Goal: Task Accomplishment & Management: Manage account settings

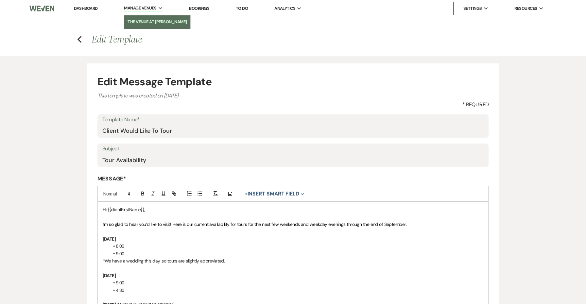
click at [151, 19] on li "The Venue at [PERSON_NAME]" at bounding box center [156, 22] width 59 height 7
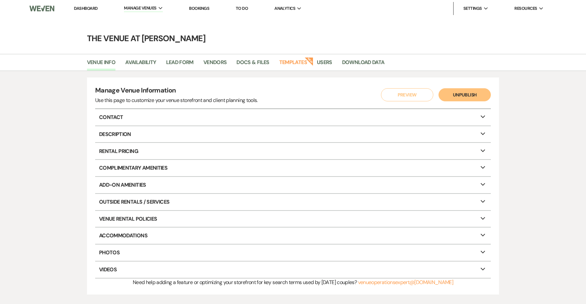
click at [212, 58] on li "Vendors" at bounding box center [219, 64] width 33 height 14
click at [212, 63] on link "Vendors" at bounding box center [215, 64] width 24 height 12
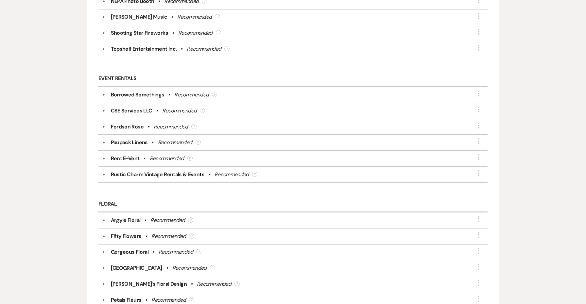
scroll to position [1196, 0]
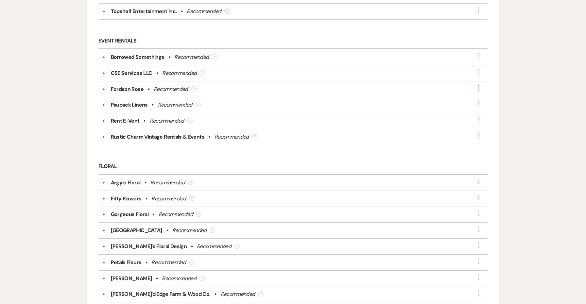
click at [482, 86] on icon "More" at bounding box center [479, 88] width 8 height 8
click at [444, 103] on button "Delete" at bounding box center [441, 103] width 74 height 10
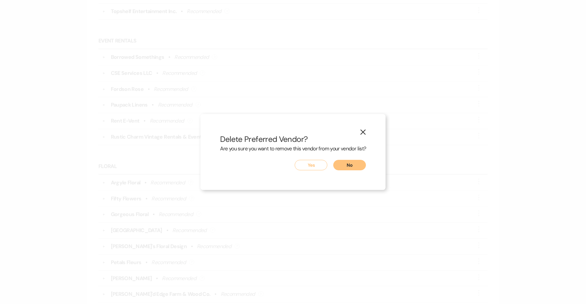
click at [323, 166] on button "Yes" at bounding box center [310, 165] width 33 height 10
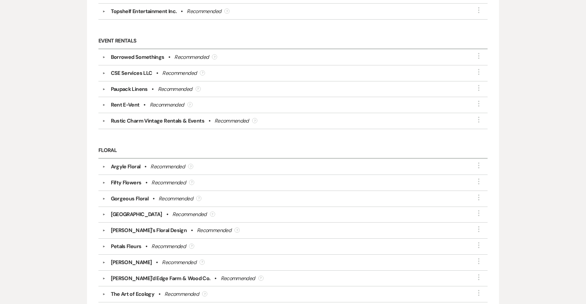
click at [196, 121] on div "Rustic Charm Vintage Rentals & Events" at bounding box center [157, 121] width 93 height 8
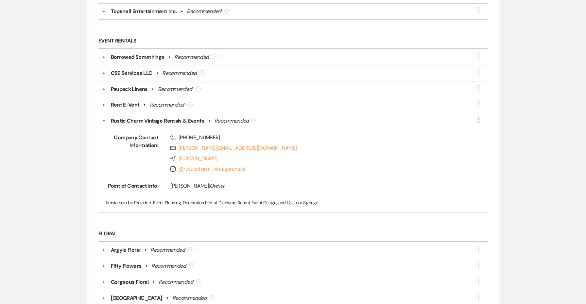
click at [480, 116] on icon "More" at bounding box center [479, 120] width 8 height 8
click at [460, 121] on button "Edit" at bounding box center [441, 124] width 74 height 10
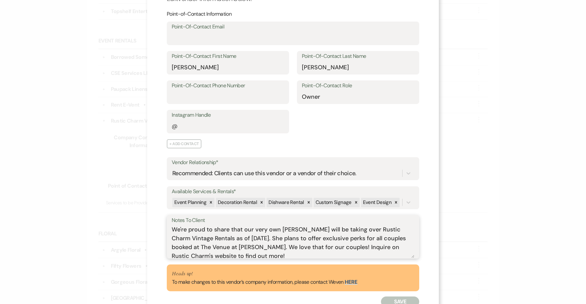
scroll to position [3, 0]
drag, startPoint x: 277, startPoint y: 238, endPoint x: 196, endPoint y: 243, distance: 81.2
click at [196, 243] on textarea "We're proud to share that our very own [PERSON_NAME] will be taking over Rustic…" at bounding box center [293, 241] width 242 height 33
click at [311, 239] on textarea "We're proud to share that our very own [PERSON_NAME] will be taking over Rustic…" at bounding box center [293, 241] width 242 height 33
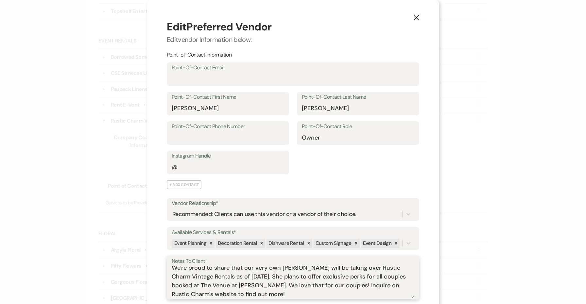
scroll to position [0, 0]
click at [416, 16] on use "button" at bounding box center [415, 17] width 5 height 5
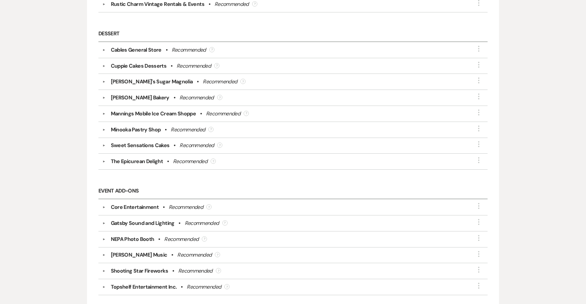
scroll to position [901, 0]
